Goal: Use online tool/utility: Utilize a website feature to perform a specific function

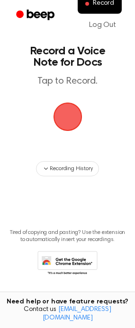
scroll to position [5, 0]
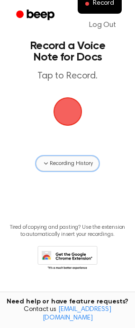
click at [79, 165] on span "Recording History" at bounding box center [71, 163] width 43 height 9
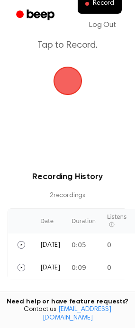
scroll to position [52, 0]
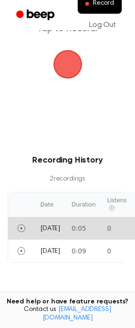
click at [57, 225] on td "[DATE]" at bounding box center [49, 228] width 31 height 23
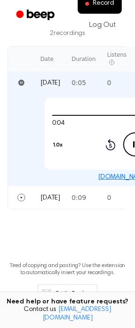
scroll to position [189, 0]
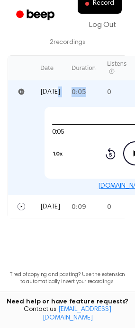
drag, startPoint x: 91, startPoint y: 101, endPoint x: 56, endPoint y: 97, distance: 34.7
click at [56, 97] on tr "[DATE] 0:05 0 Never Expires" at bounding box center [135, 91] width 254 height 23
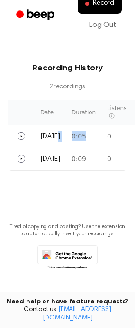
scroll to position [145, 0]
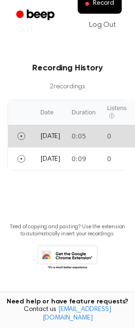
drag, startPoint x: 120, startPoint y: 133, endPoint x: 132, endPoint y: 139, distance: 13.7
click at [69, 137] on td "0:05" at bounding box center [83, 136] width 35 height 23
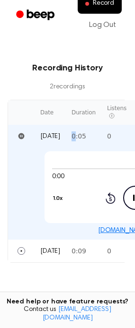
click at [69, 137] on td "0:05" at bounding box center [83, 136] width 35 height 23
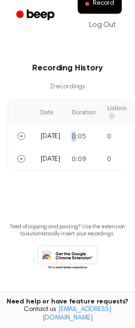
click at [68, 137] on td "0:05" at bounding box center [83, 136] width 35 height 23
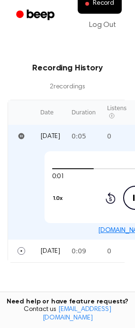
click at [78, 210] on div "0:01 0:05 1.0x Rewind 5 seconds Pause Audio Skip 5 seconds" at bounding box center [134, 187] width 181 height 72
drag, startPoint x: 104, startPoint y: 161, endPoint x: 52, endPoint y: 161, distance: 52.0
click at [52, 161] on div "0:03 0:05 1.0x Rewind 5 seconds Pause Audio Skip 5 seconds" at bounding box center [134, 187] width 181 height 72
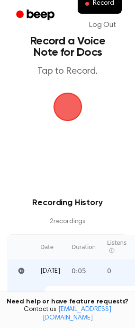
scroll to position [0, 0]
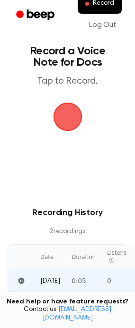
click at [73, 115] on span "button" at bounding box center [67, 117] width 31 height 31
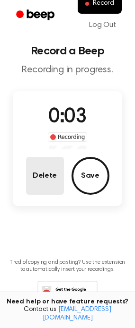
click at [47, 178] on button "Delete" at bounding box center [45, 176] width 38 height 38
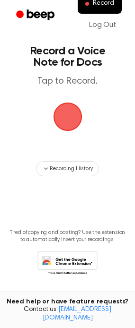
click at [66, 119] on span "button" at bounding box center [67, 116] width 29 height 29
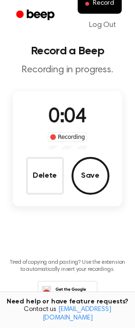
click at [79, 171] on button "Save" at bounding box center [90, 176] width 38 height 38
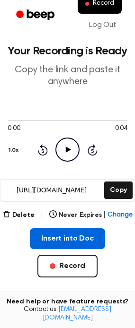
click at [74, 239] on button "Insert into Doc" at bounding box center [67, 238] width 75 height 21
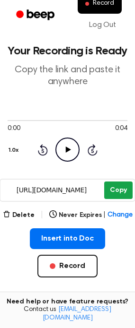
click at [108, 191] on button "Copy" at bounding box center [118, 189] width 28 height 17
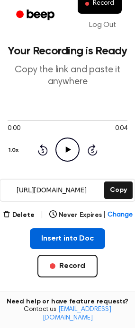
click at [91, 238] on button "Insert into Doc" at bounding box center [67, 238] width 75 height 21
